Goal: Information Seeking & Learning: Learn about a topic

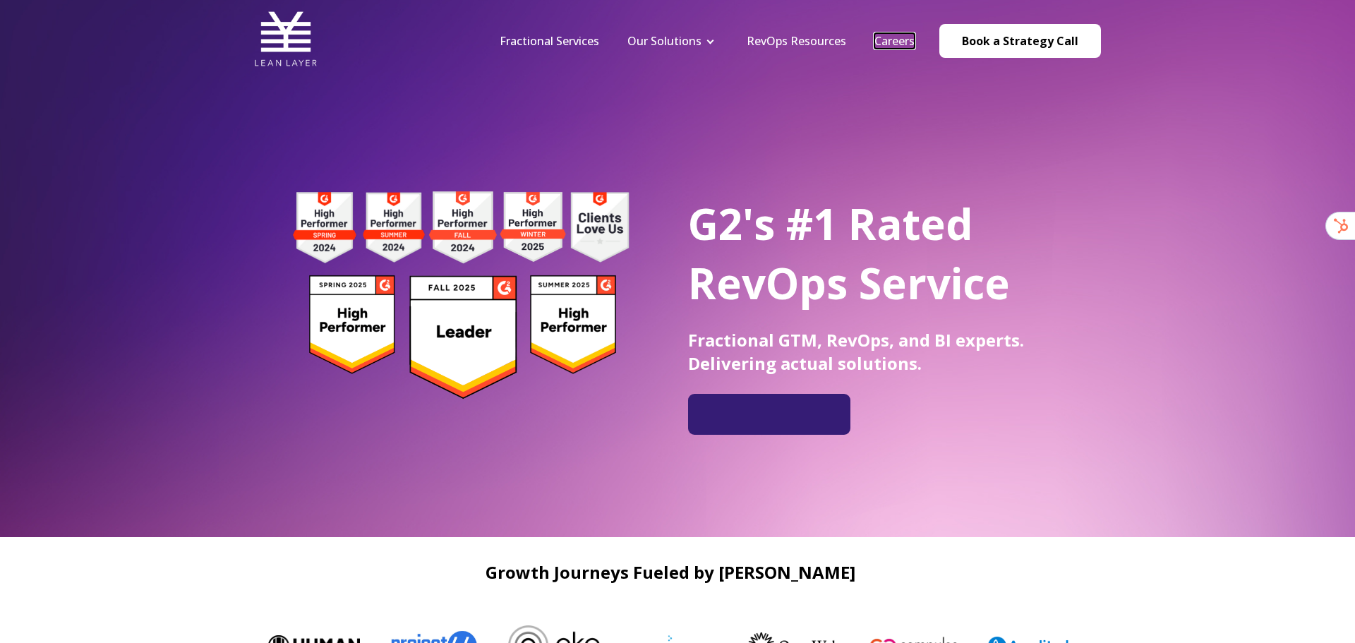
click at [898, 44] on link "Careers" at bounding box center [894, 41] width 40 height 16
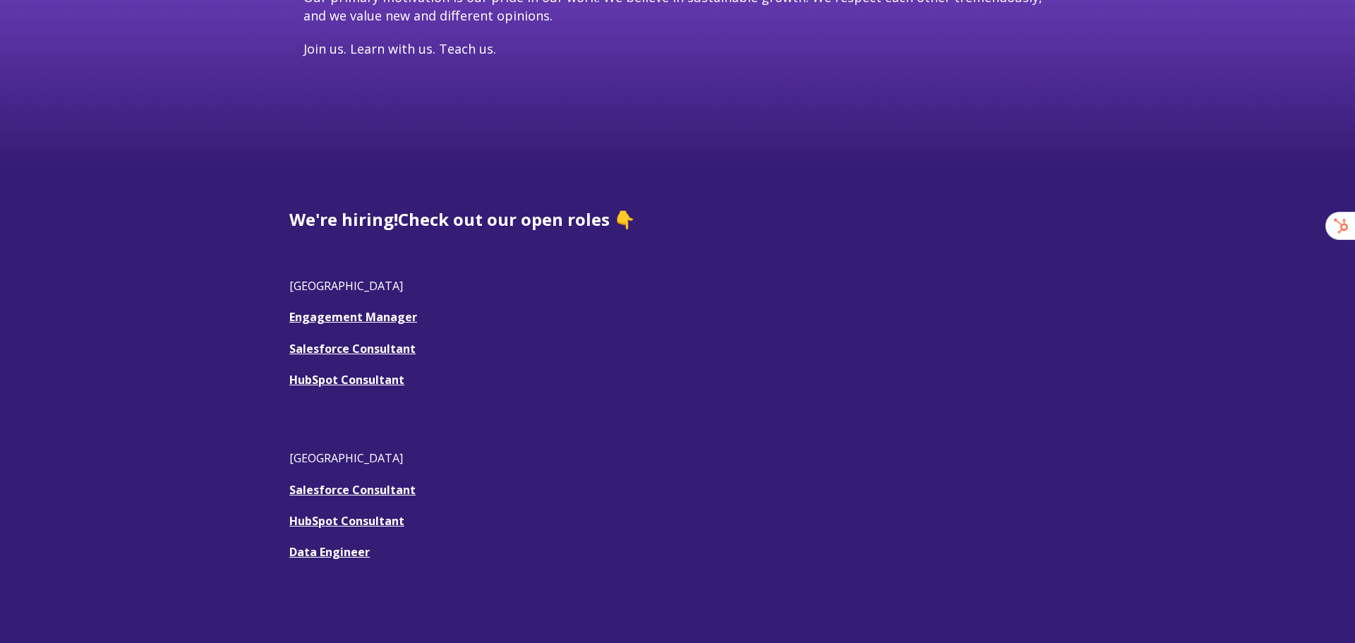
scroll to position [248, 0]
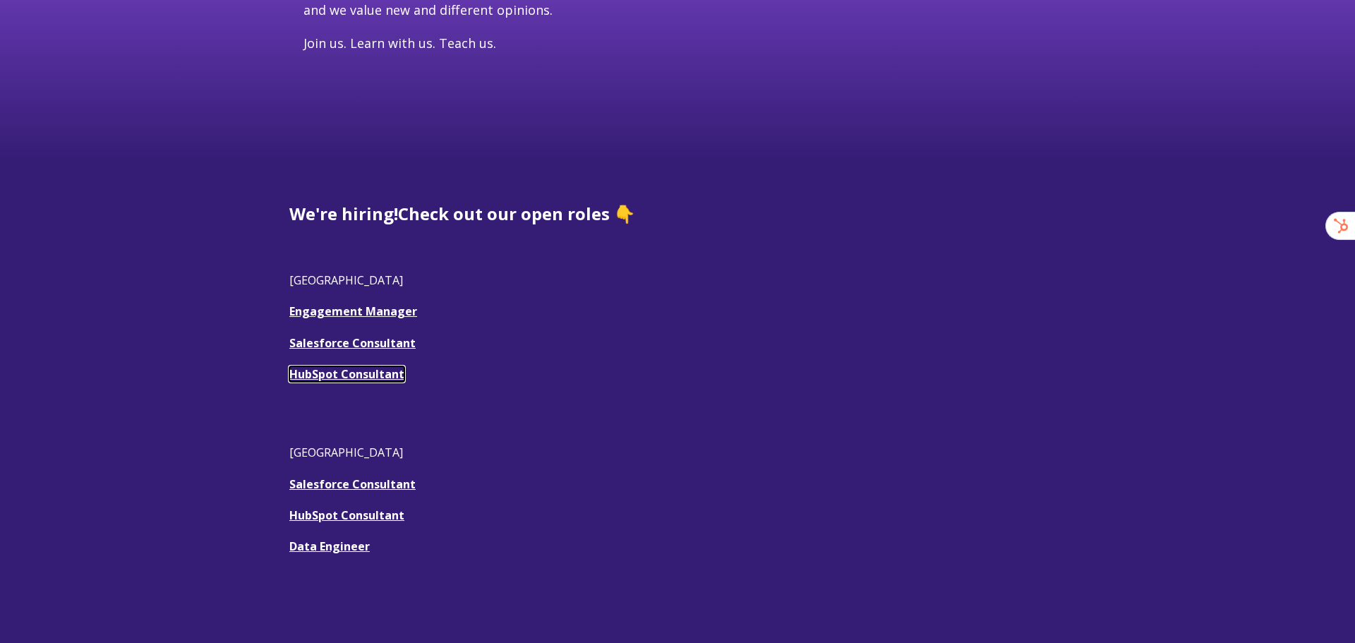
click at [347, 368] on link "HubSpot Consultant" at bounding box center [346, 374] width 115 height 16
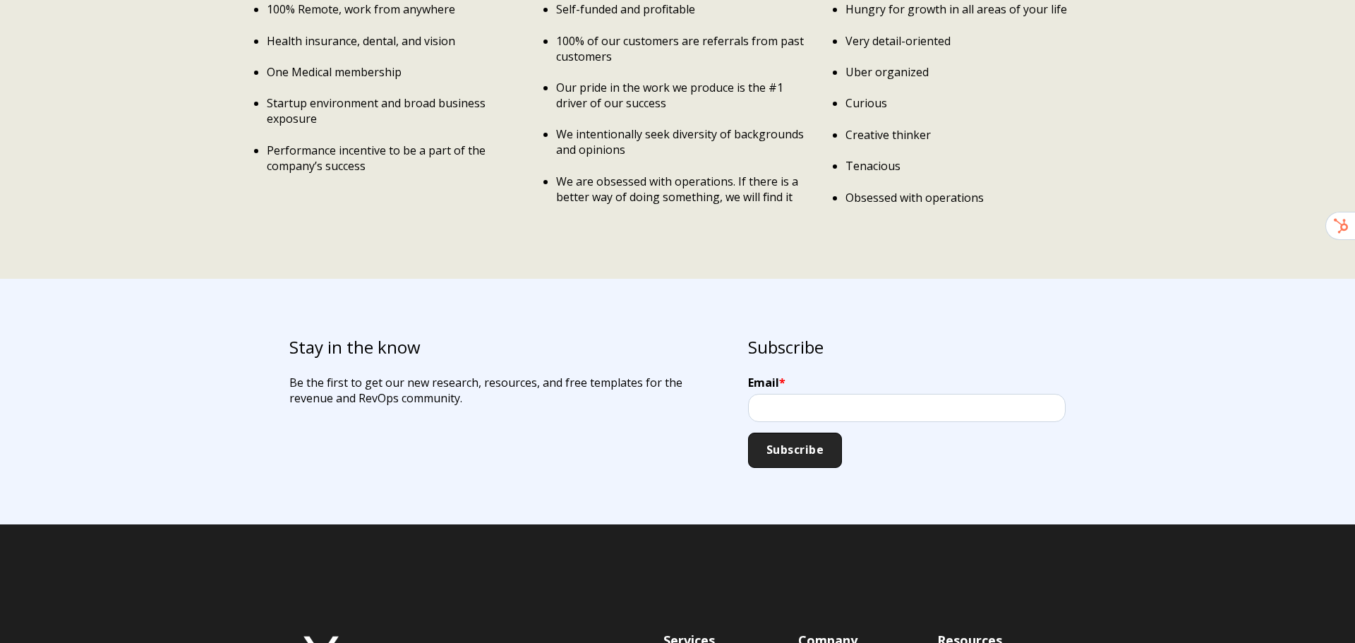
scroll to position [2386, 0]
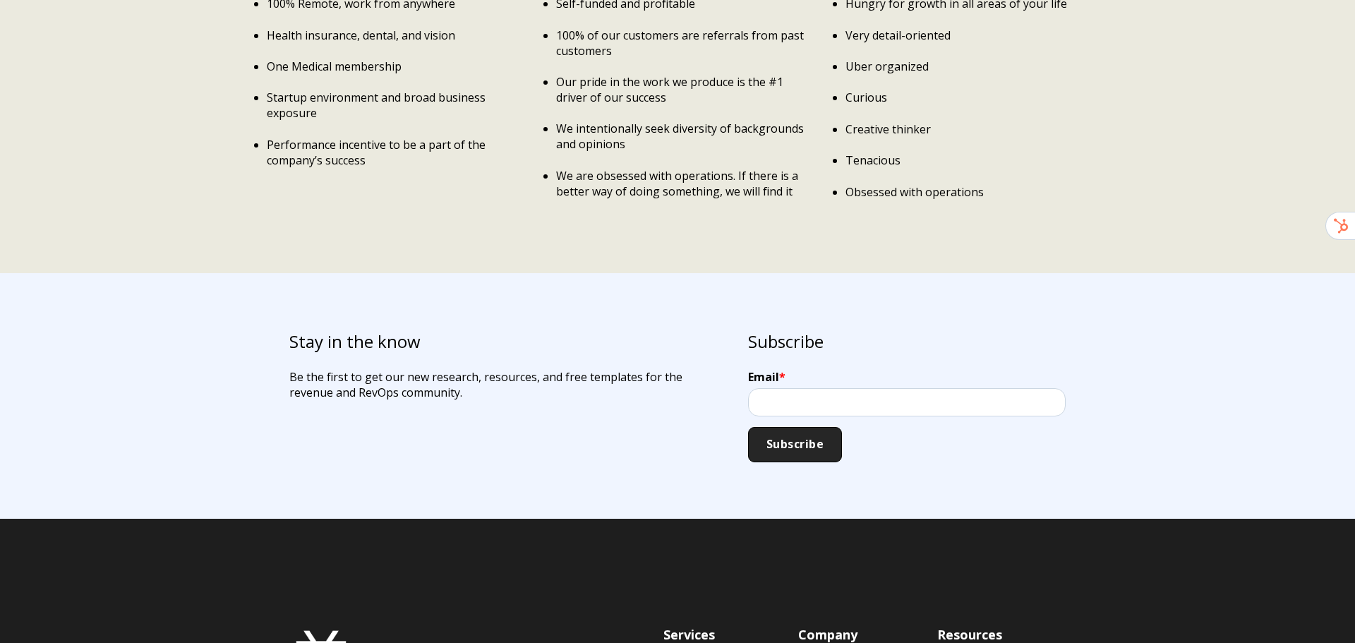
click at [165, 373] on div "Stay in the know Be the first to get our new research, resources, and free temp…" at bounding box center [677, 396] width 1355 height 246
